Goal: Information Seeking & Learning: Understand process/instructions

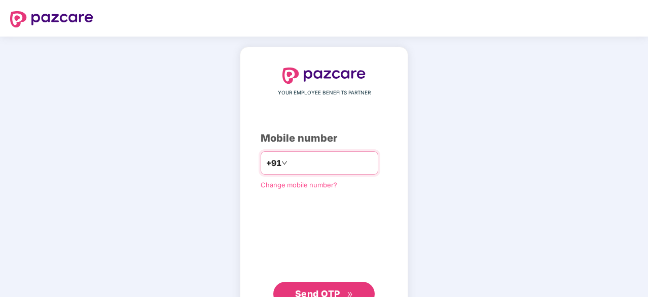
type input "**********"
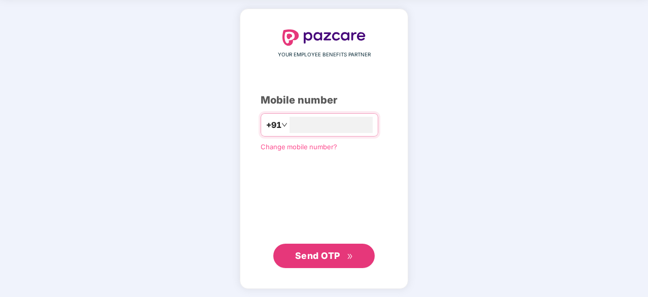
click at [303, 250] on span "Send OTP" at bounding box center [317, 255] width 45 height 11
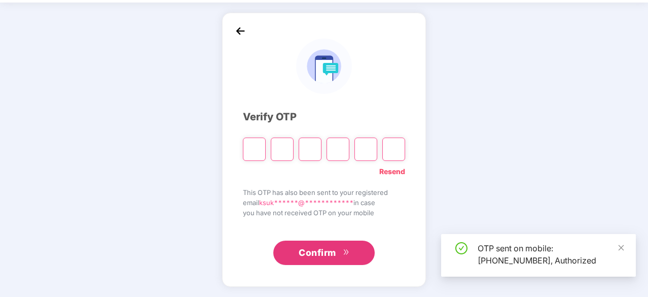
scroll to position [33, 0]
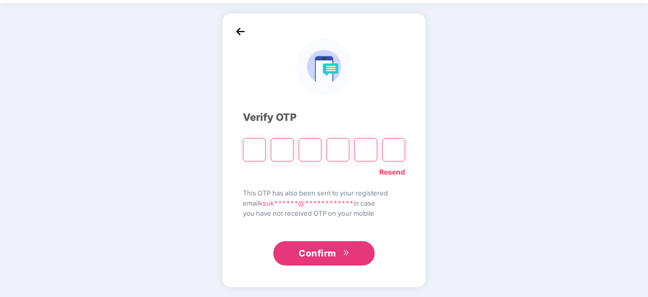
type input "*"
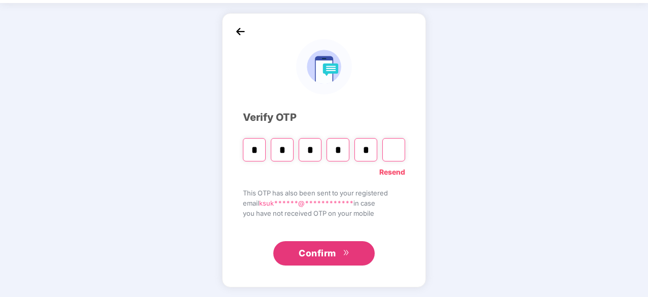
type input "*"
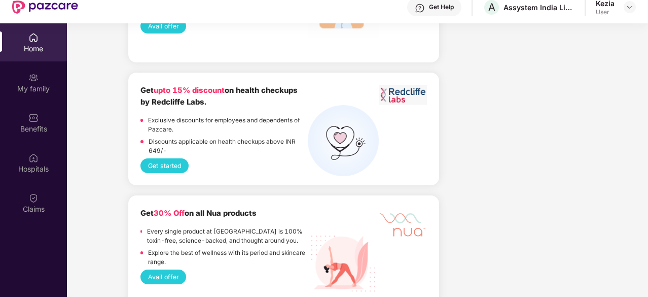
scroll to position [1167, 0]
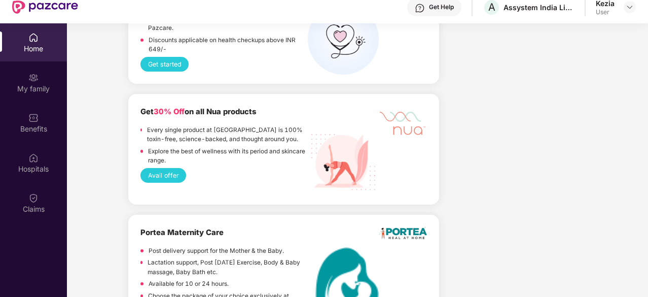
click at [166, 176] on button "Avail offer" at bounding box center [164, 175] width 46 height 15
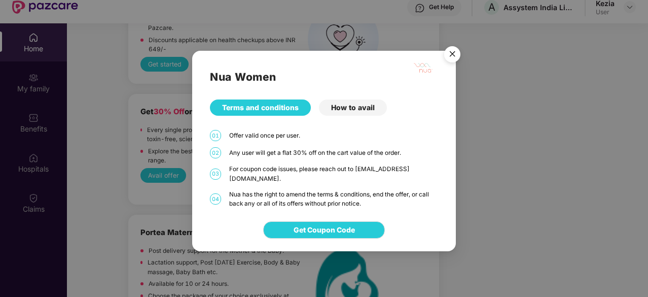
scroll to position [57, 0]
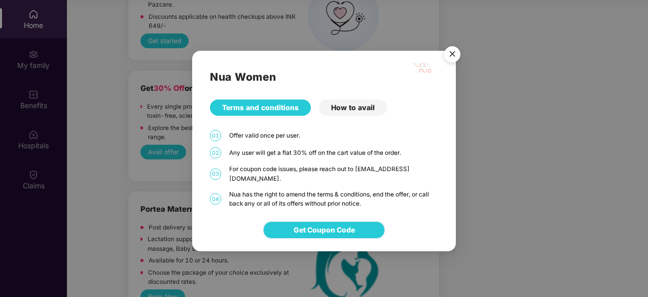
click at [328, 224] on span "Get Coupon Code" at bounding box center [324, 229] width 61 height 11
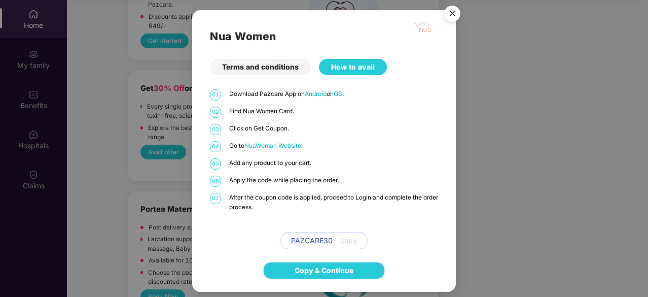
click at [453, 13] on img "Close" at bounding box center [452, 15] width 28 height 28
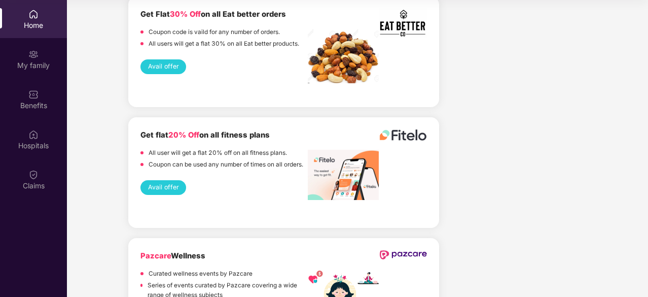
scroll to position [2198, 0]
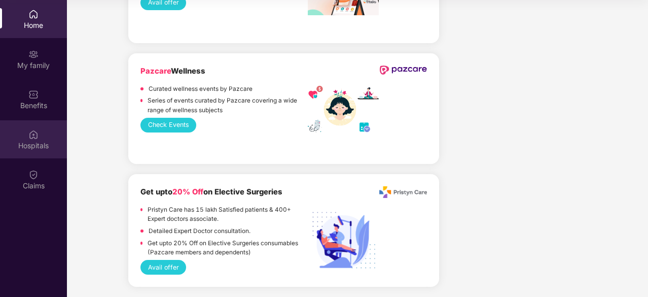
click at [29, 142] on div "Hospitals" at bounding box center [33, 145] width 67 height 10
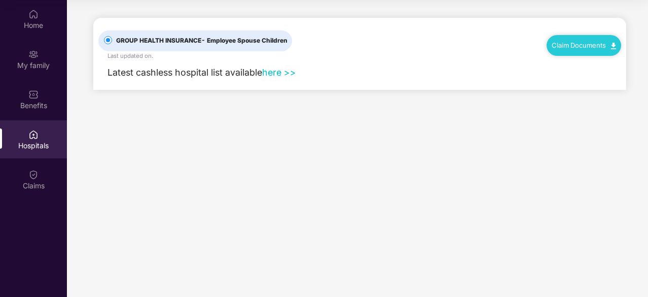
click at [279, 74] on link "here >>" at bounding box center [279, 72] width 34 height 11
click at [26, 11] on div "Home" at bounding box center [33, 19] width 67 height 38
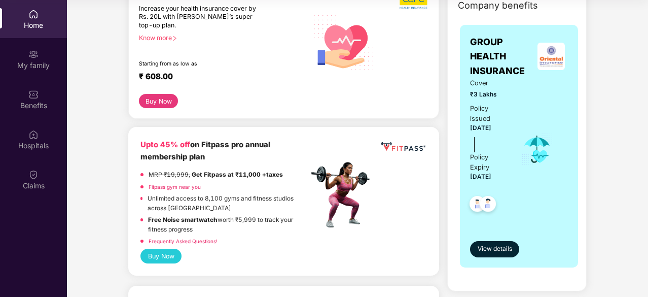
scroll to position [152, 0]
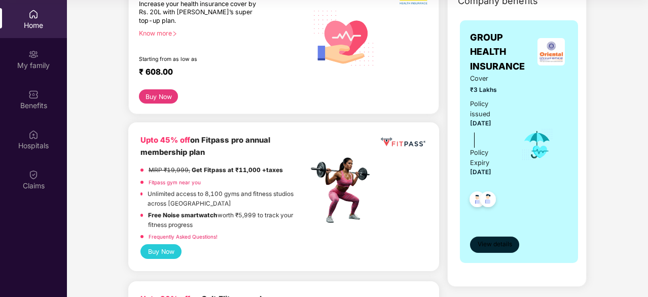
click at [503, 248] on span "View details" at bounding box center [495, 244] width 35 height 10
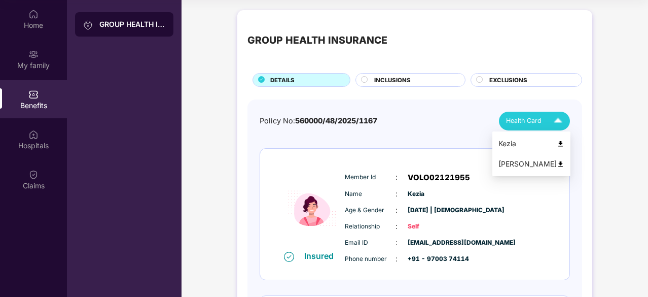
click at [536, 125] on span "Health Card" at bounding box center [524, 121] width 36 height 10
click at [510, 148] on div "Kezia" at bounding box center [532, 143] width 66 height 11
click at [521, 123] on span "Health Card" at bounding box center [524, 121] width 36 height 10
click at [521, 163] on div "Sushanth Kocharla" at bounding box center [532, 163] width 66 height 11
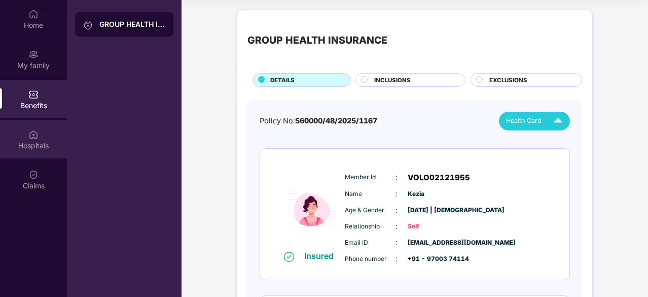
click at [38, 138] on img at bounding box center [33, 134] width 10 height 10
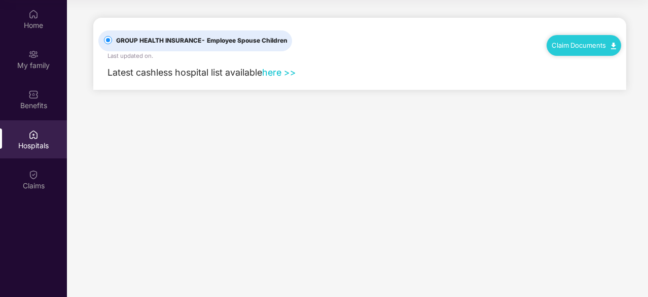
click at [284, 73] on link "here >>" at bounding box center [279, 72] width 34 height 11
click at [562, 43] on link "Claim Documents" at bounding box center [584, 45] width 64 height 8
click at [588, 82] on link "Claim Process" at bounding box center [589, 84] width 66 height 22
click at [572, 49] on div "Claim Documents" at bounding box center [584, 45] width 75 height 20
click at [616, 43] on img at bounding box center [613, 46] width 5 height 7
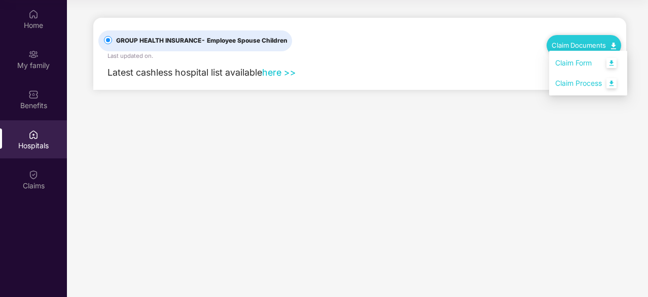
click at [612, 64] on link "Claim Form" at bounding box center [589, 63] width 66 height 22
